Goal: Check status: Check status

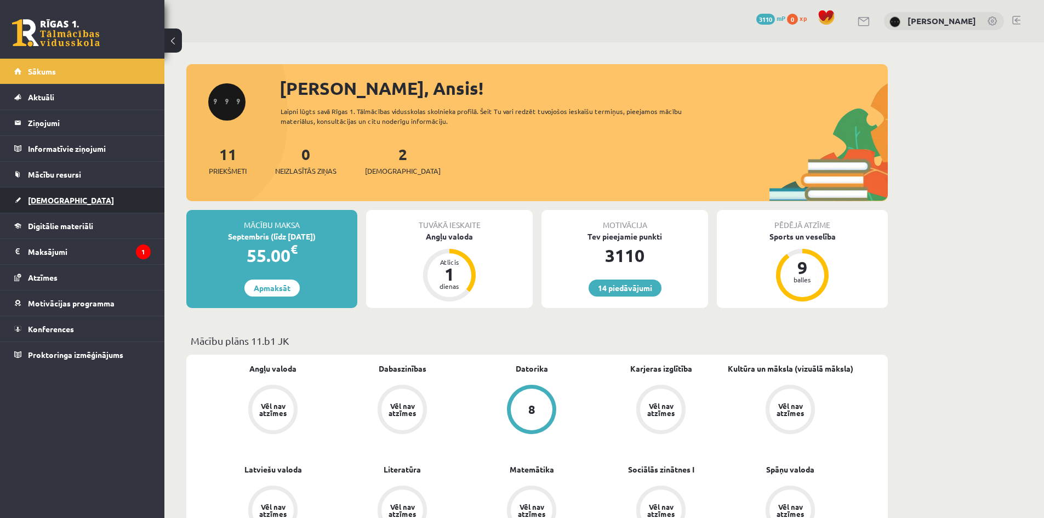
click at [96, 197] on link "[DEMOGRAPHIC_DATA]" at bounding box center [82, 199] width 136 height 25
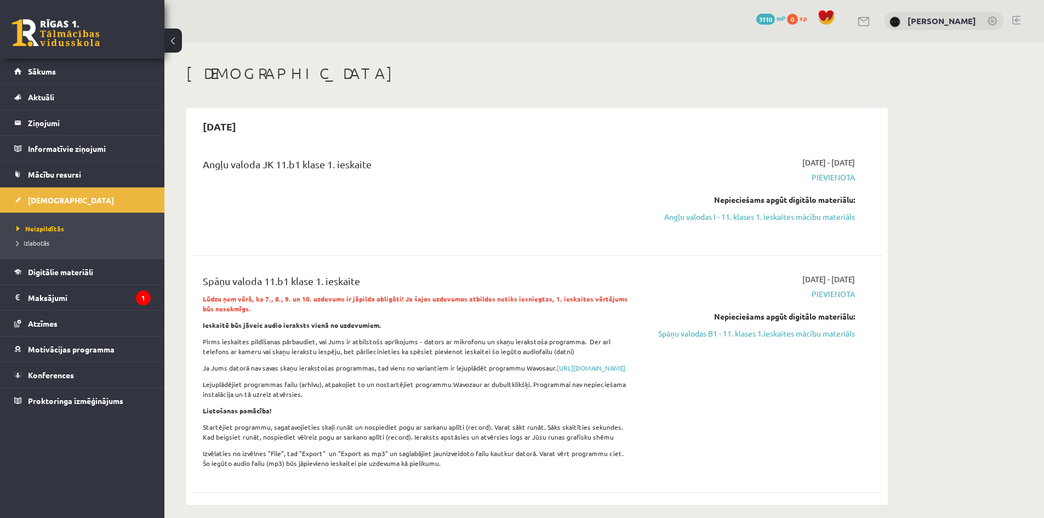
click at [101, 349] on span "Motivācijas programma" at bounding box center [71, 349] width 87 height 10
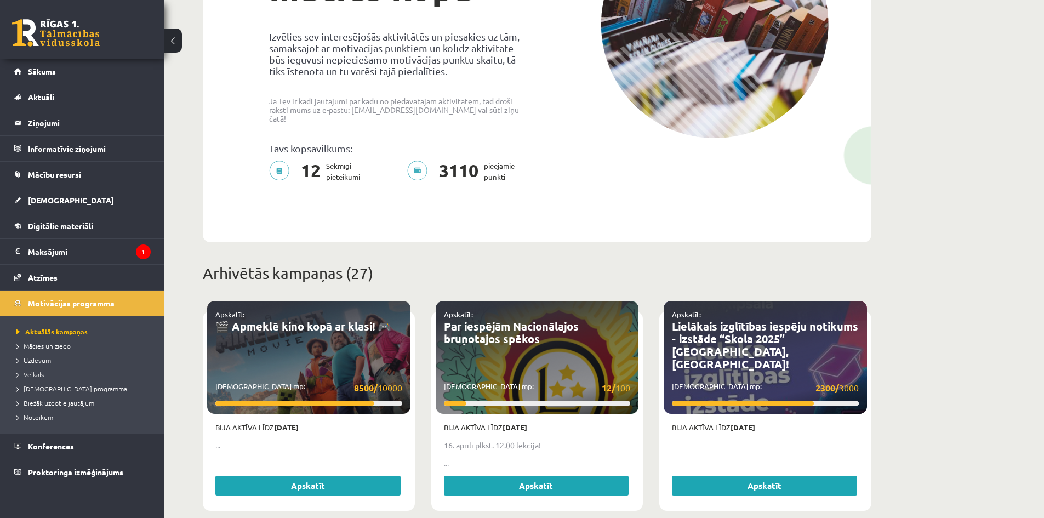
scroll to position [219, 0]
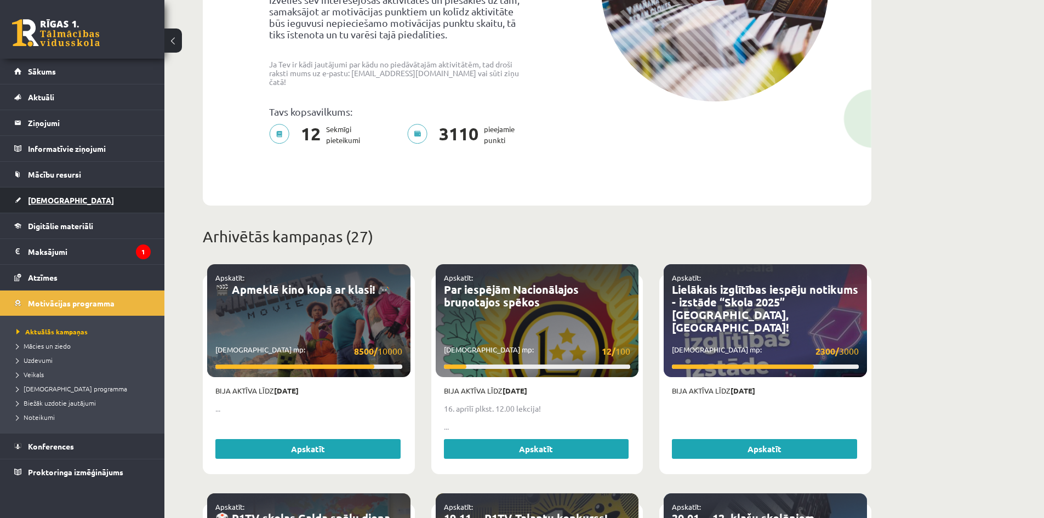
click at [75, 205] on link "[DEMOGRAPHIC_DATA]" at bounding box center [82, 199] width 136 height 25
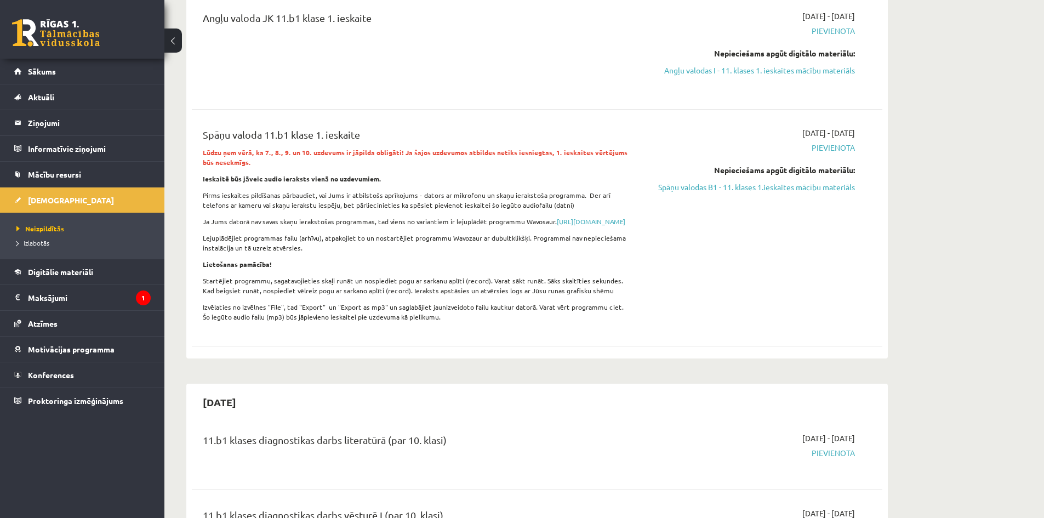
scroll to position [110, 0]
